Goal: Check status: Check status

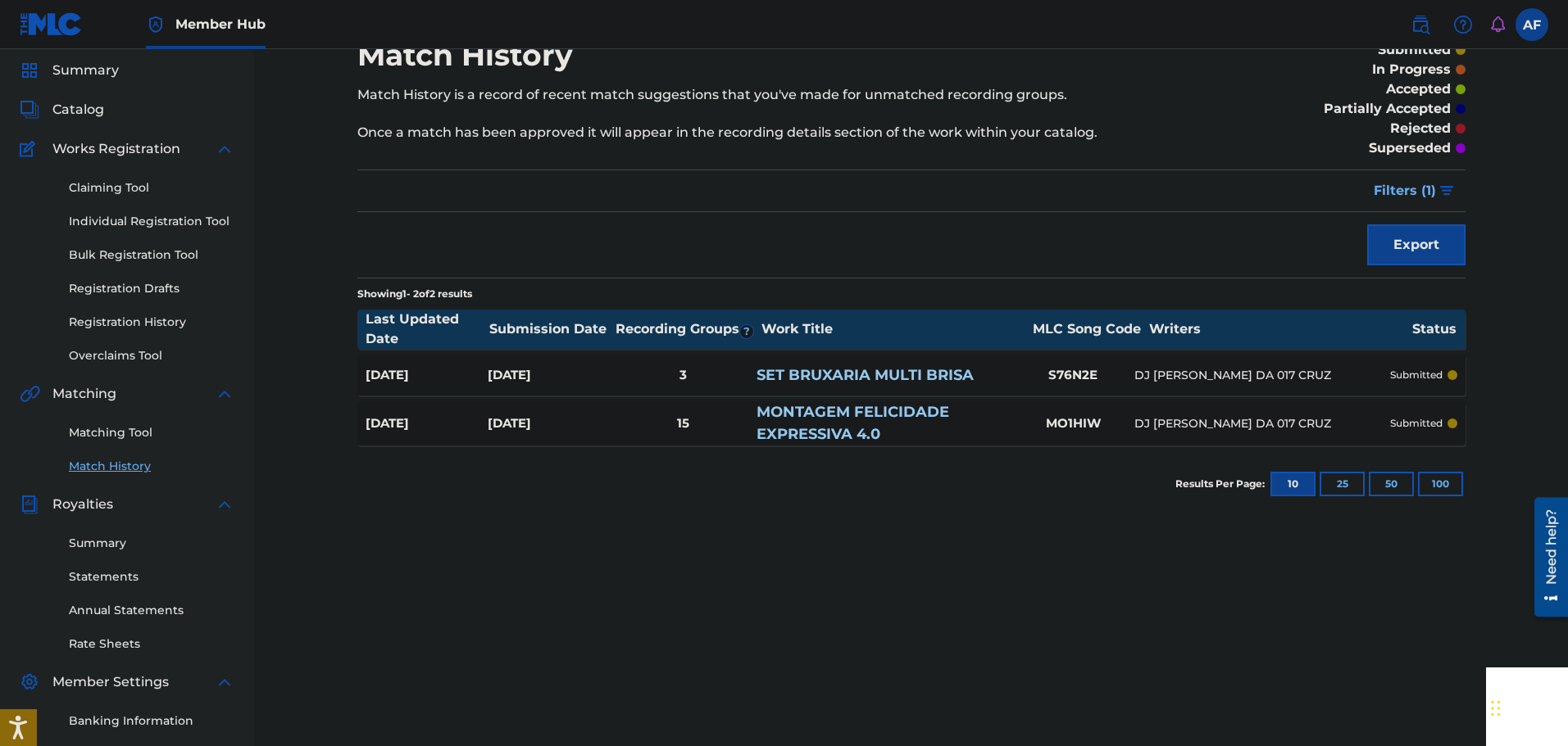
scroll to position [82, 0]
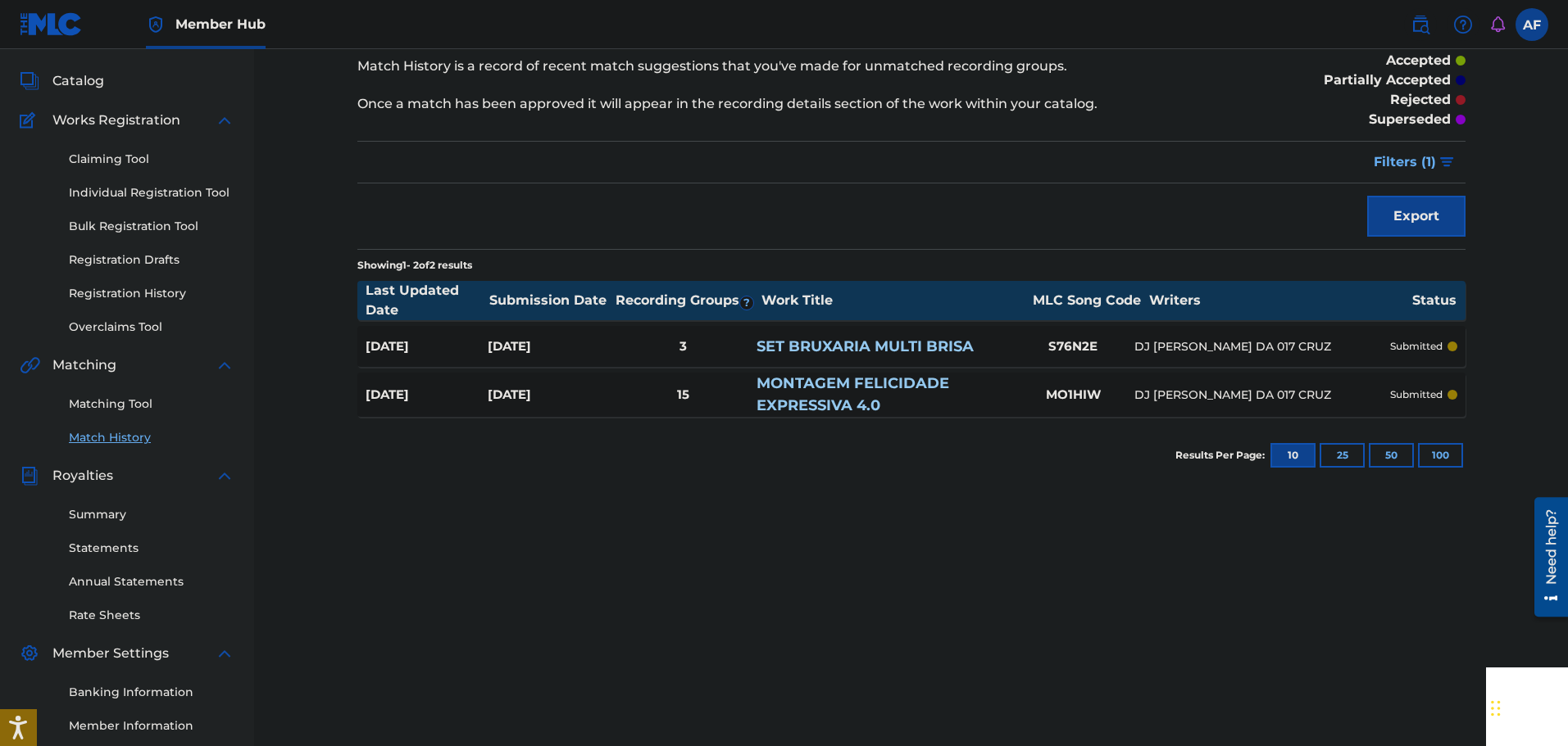
click at [404, 352] on div "submitted" at bounding box center [1423, 346] width 67 height 14
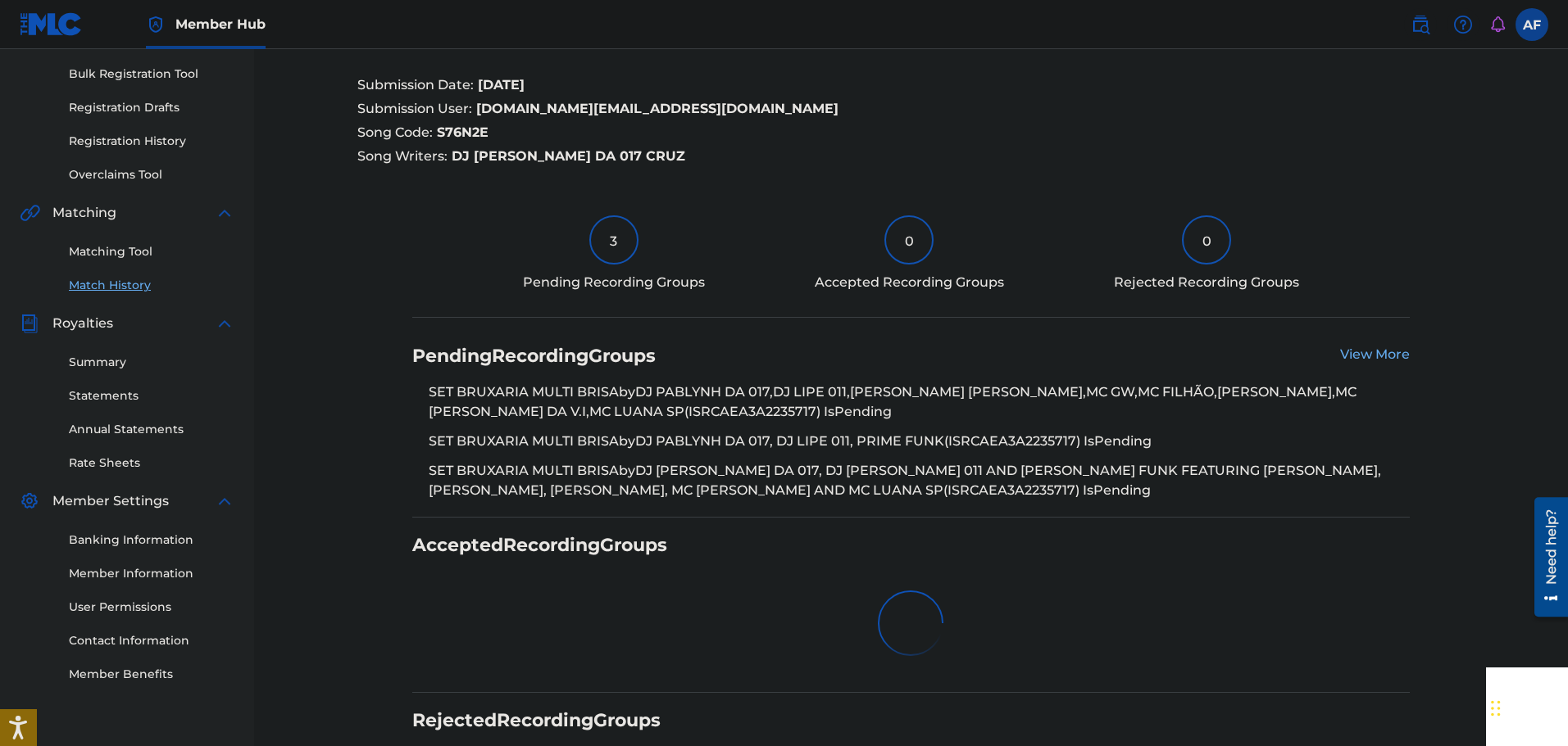
scroll to position [327, 0]
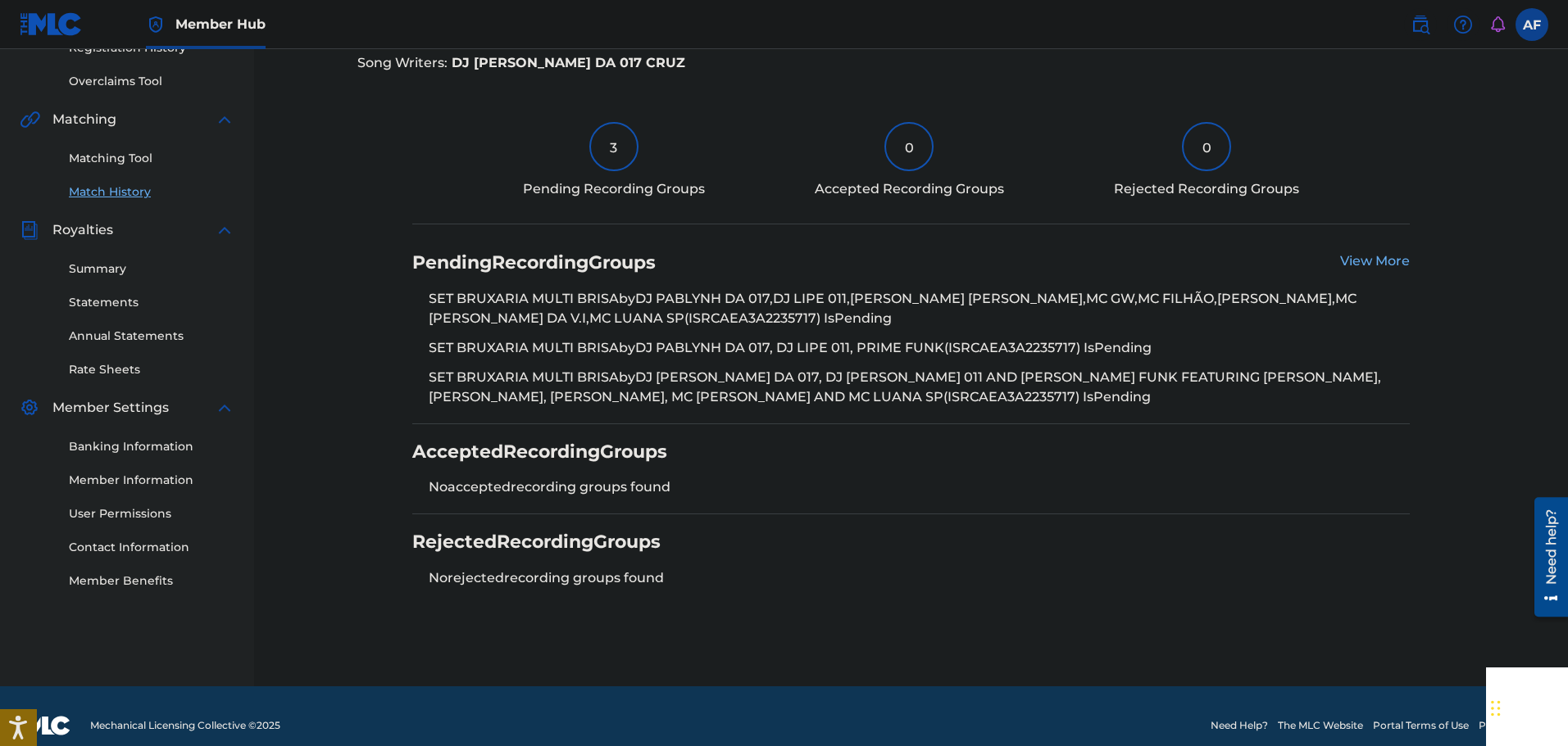
drag, startPoint x: 532, startPoint y: 482, endPoint x: 407, endPoint y: 468, distance: 125.8
click at [404, 468] on section "Pending Recording Groups View More SET BRUXARIA MULTI BRISA by DJ [PERSON_NAME]…" at bounding box center [911, 420] width 1108 height 369
click at [404, 479] on li "No accepted recording groups found" at bounding box center [919, 487] width 981 height 20
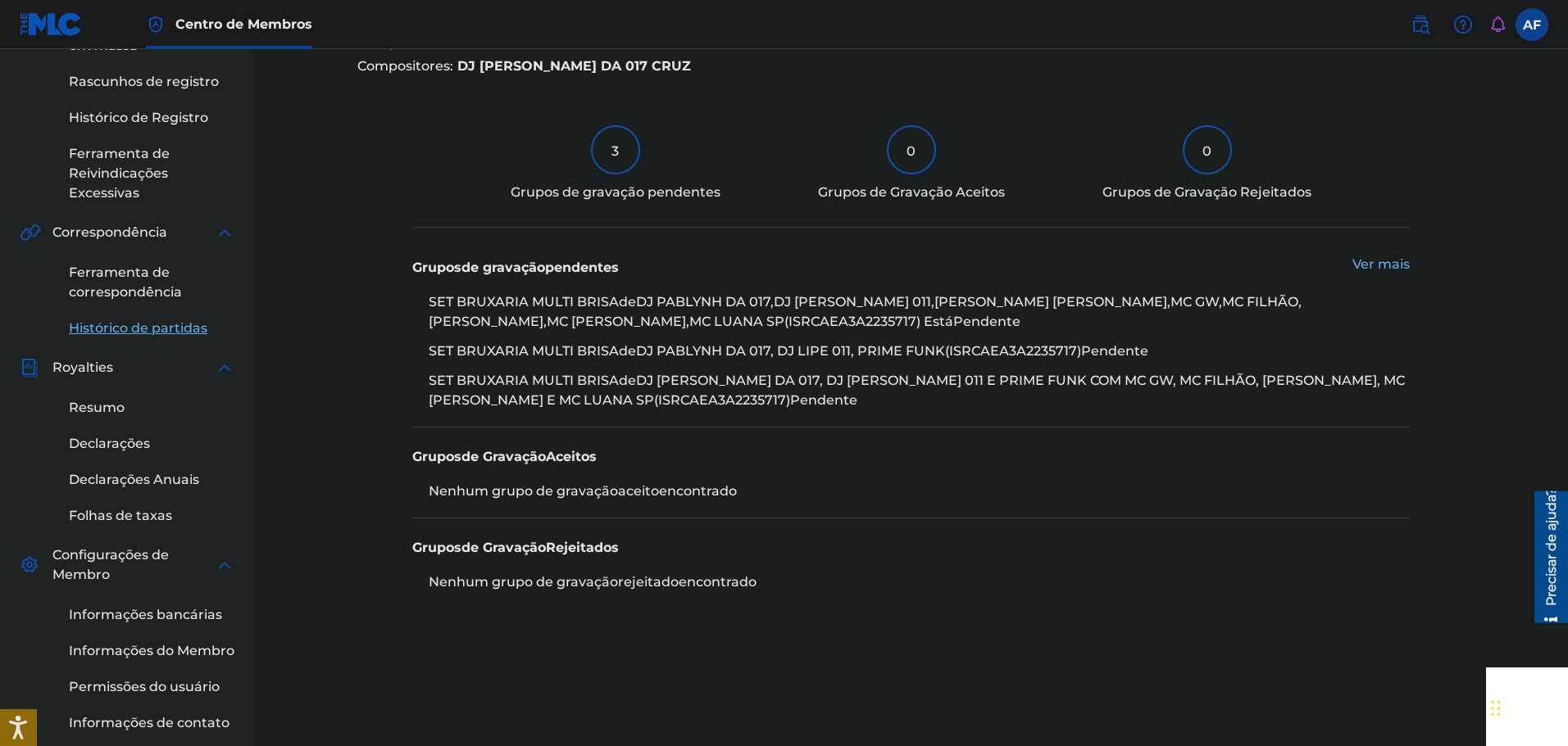
scroll to position [394, 0]
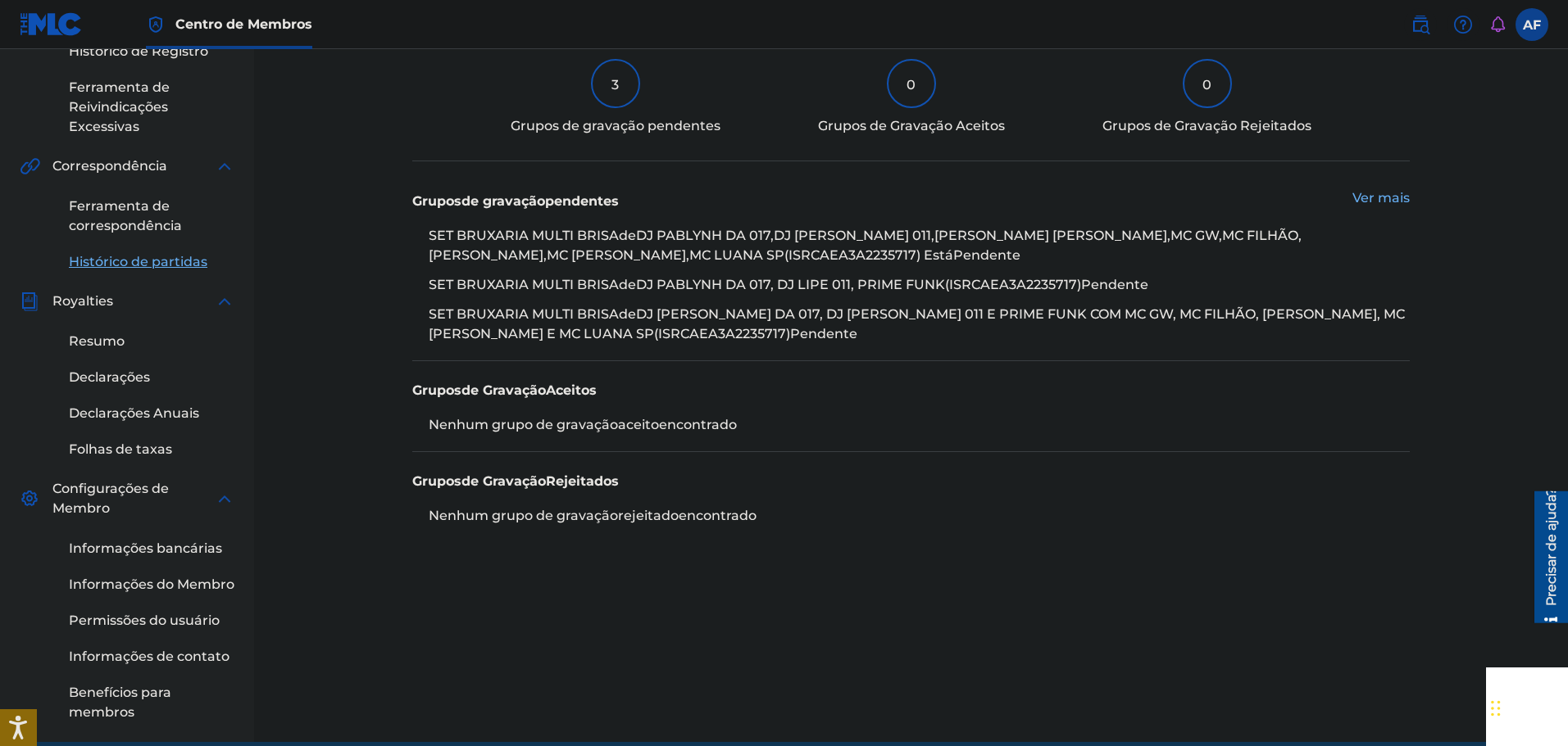
click at [404, 606] on div "< Voltar Histórico de partidas - Ver Envio Todos os dados de gravação apresenta…" at bounding box center [911, 219] width 1147 height 1047
drag, startPoint x: 475, startPoint y: 514, endPoint x: 665, endPoint y: 524, distance: 190.3
click at [404, 524] on li "Nenhum grupo de gravação rejeitado encontrado" at bounding box center [919, 516] width 981 height 20
click at [404, 533] on div "Grupos de Gravação Rejeitados Nenhum grupo de gravação rejeitado encontrado" at bounding box center [911, 497] width 998 height 90
drag, startPoint x: 696, startPoint y: 526, endPoint x: 805, endPoint y: 538, distance: 109.7
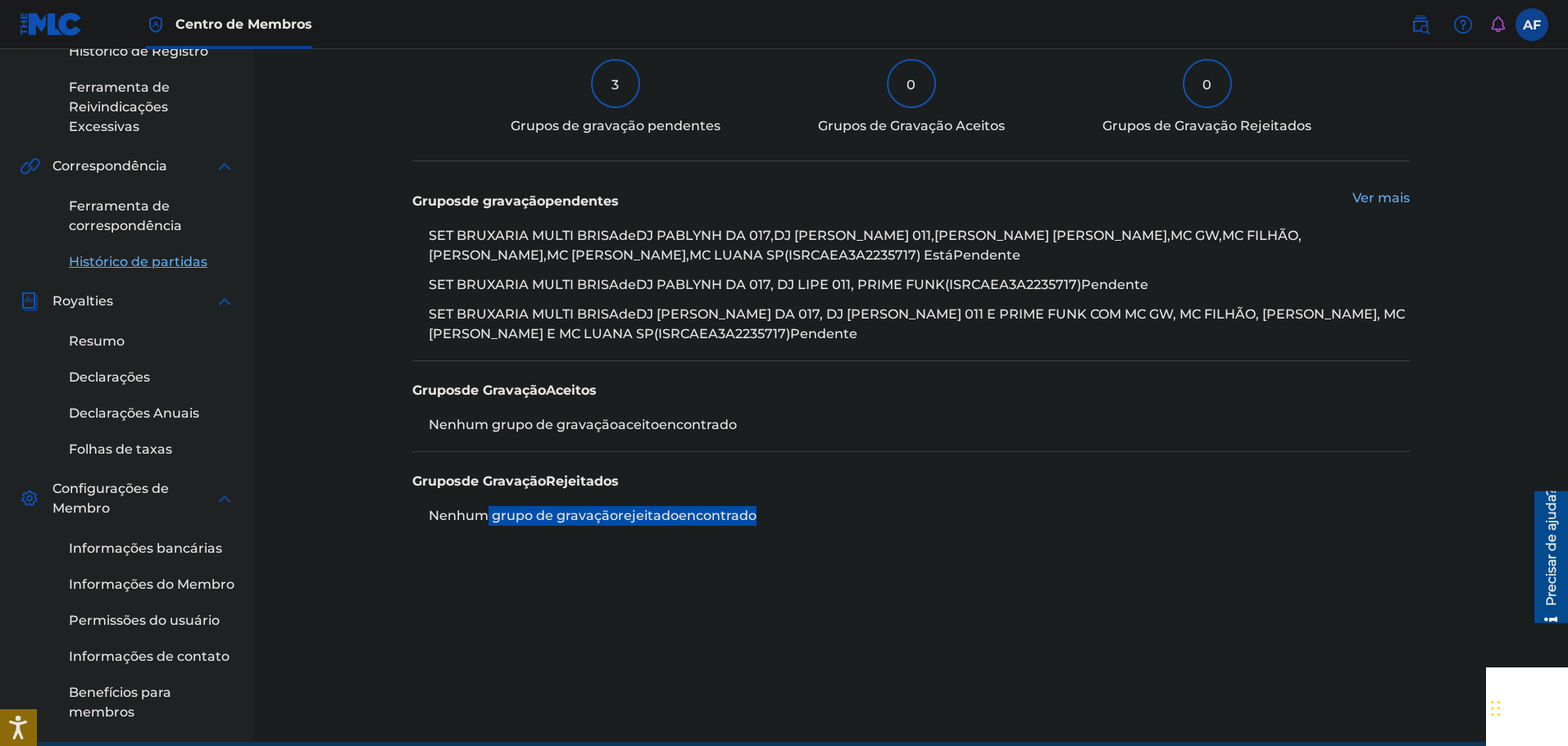
click at [404, 538] on div "Grupos de Gravação Rejeitados Nenhum grupo de gravação rejeitado encontrado" at bounding box center [911, 497] width 998 height 90
drag, startPoint x: 771, startPoint y: 517, endPoint x: 429, endPoint y: 504, distance: 342.2
click at [404, 504] on div "Grupos de Gravação Rejeitados Nenhum grupo de gravação rejeitado encontrado" at bounding box center [911, 497] width 998 height 90
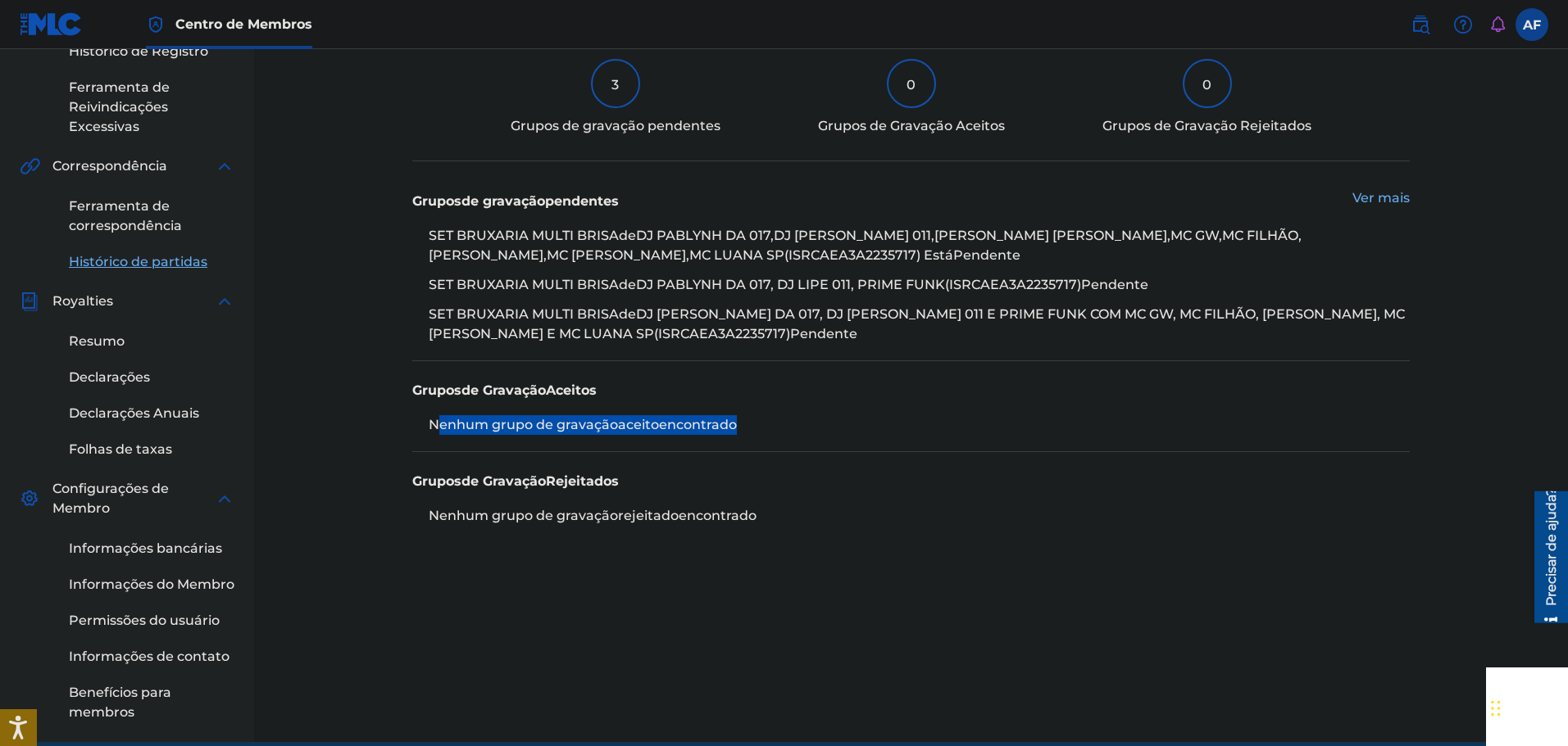
drag, startPoint x: 483, startPoint y: 414, endPoint x: 785, endPoint y: 414, distance: 302.0
click at [404, 414] on div "Grupos de Gravação Aceitos Nenhum grupo de gravação aceito encontrado" at bounding box center [911, 407] width 998 height 91
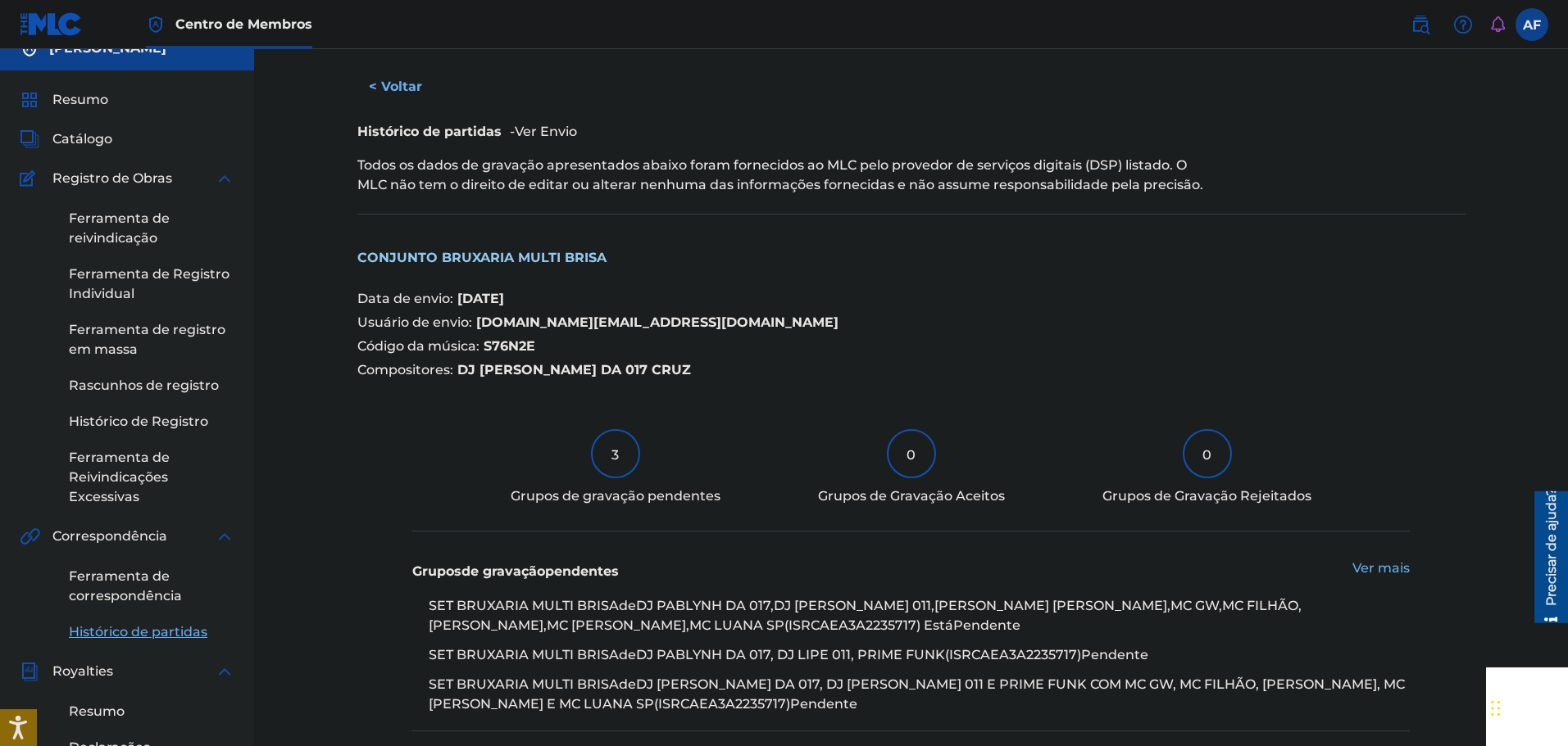
scroll to position [0, 0]
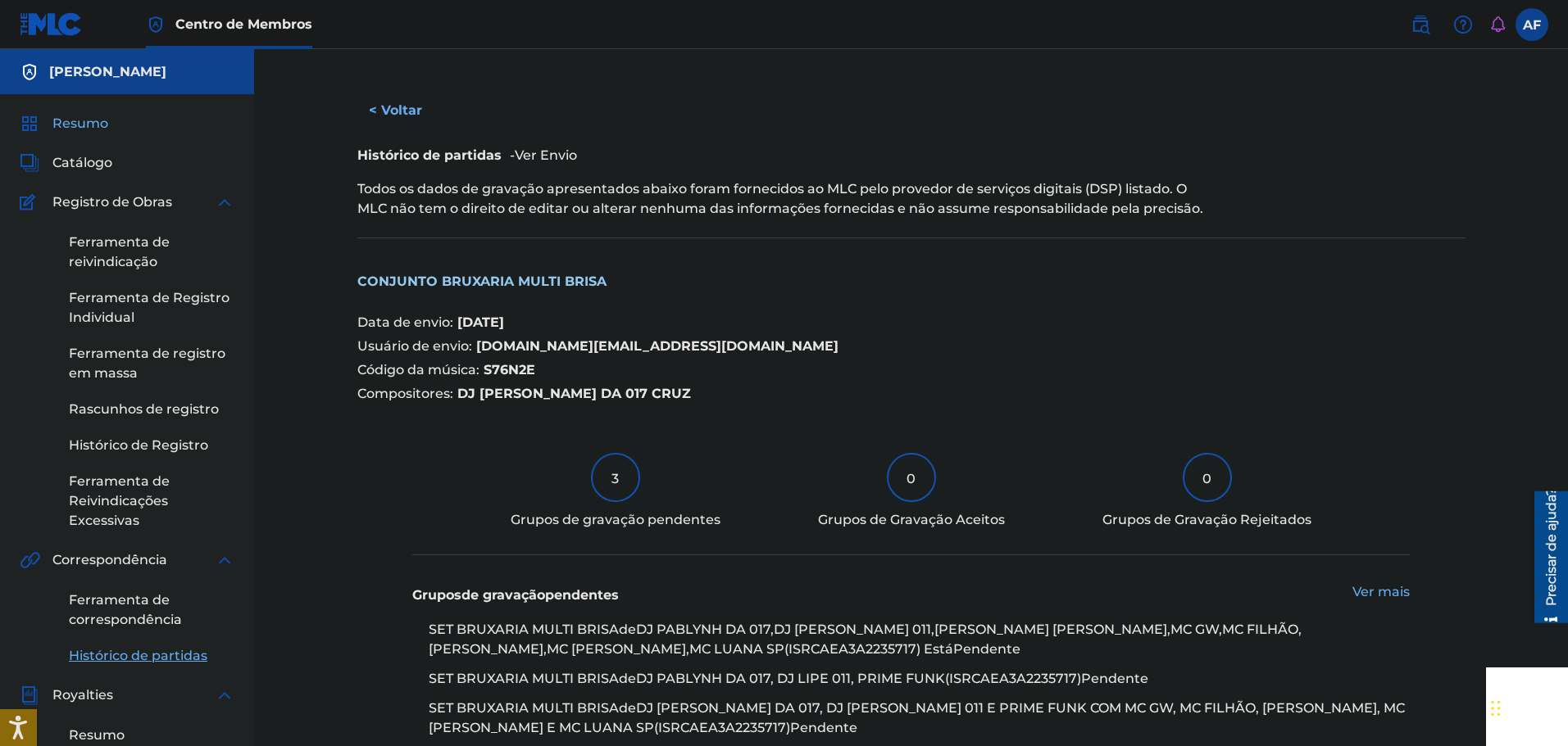
click at [99, 120] on font "Resumo" at bounding box center [81, 123] width 55 height 15
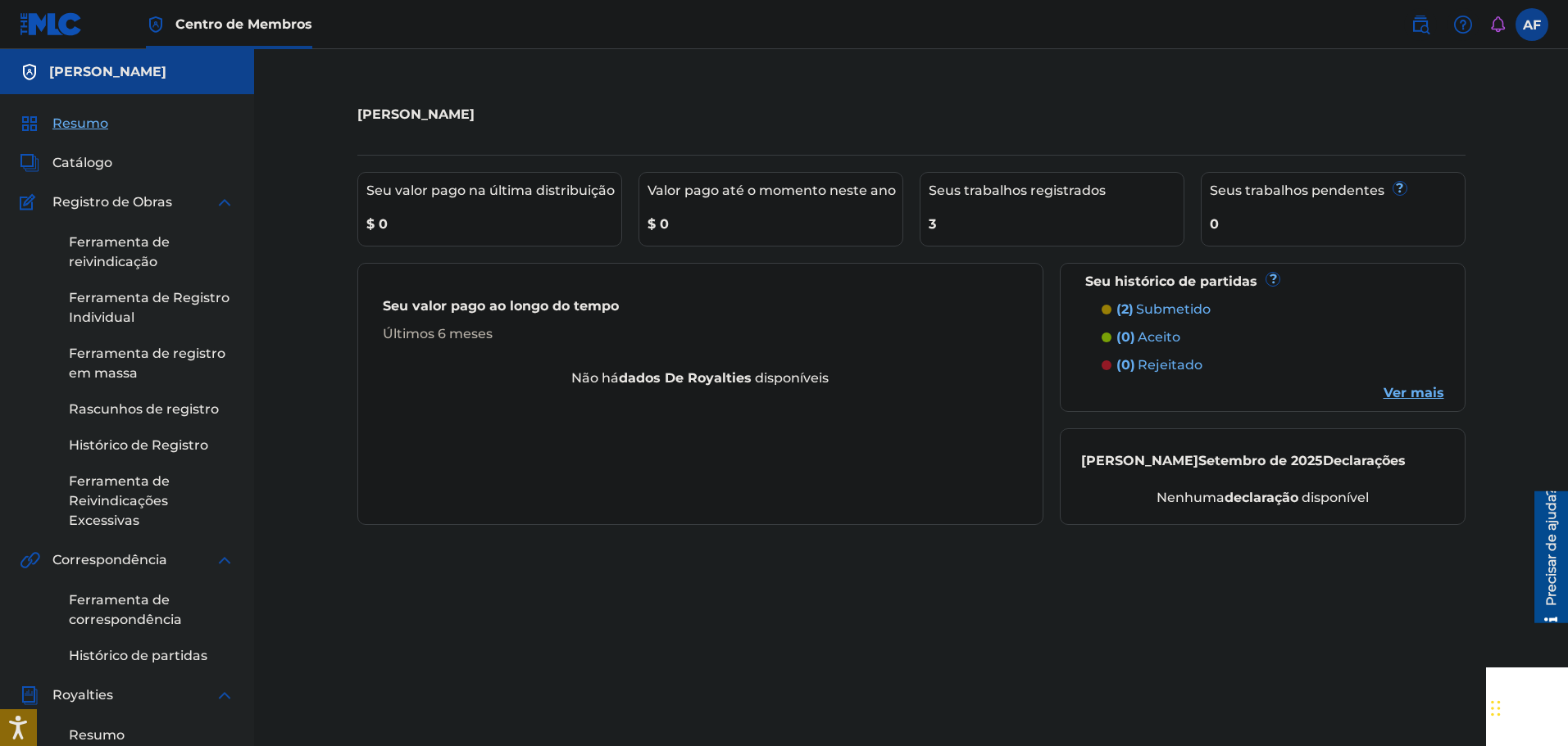
scroll to position [82, 0]
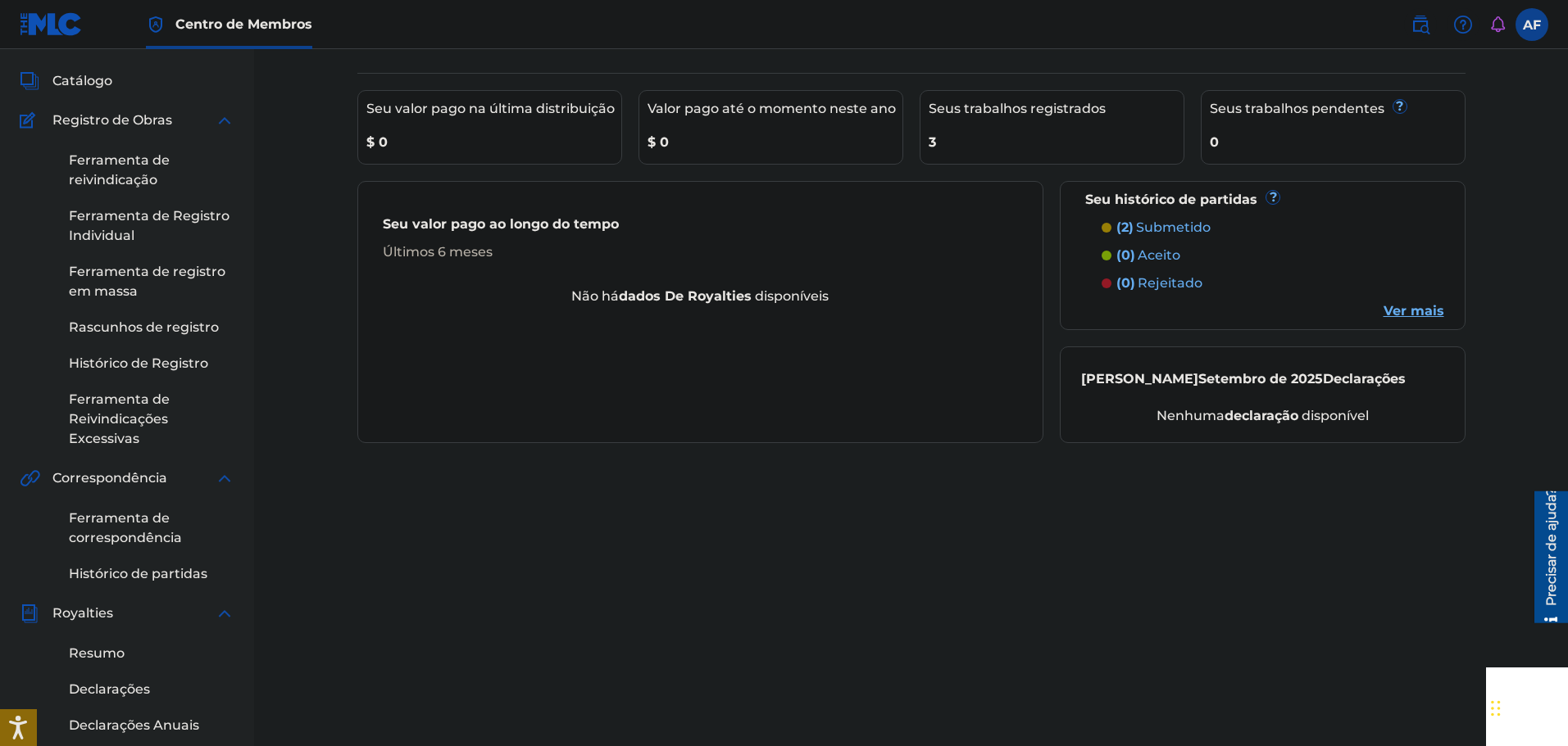
click at [404, 225] on div at bounding box center [1106, 227] width 10 height 10
